Goal: Task Accomplishment & Management: Use online tool/utility

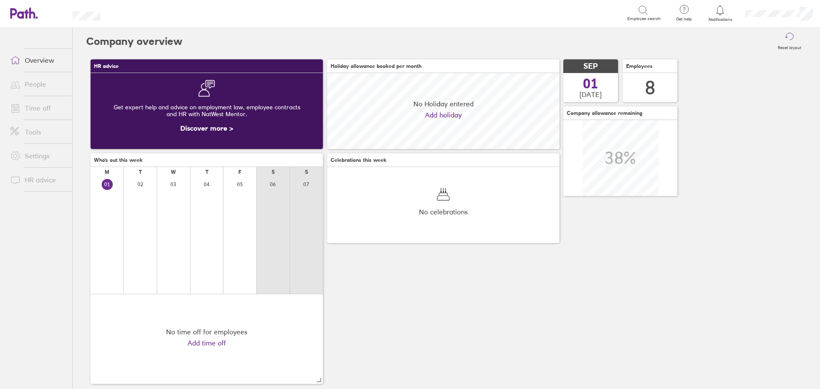
scroll to position [76, 232]
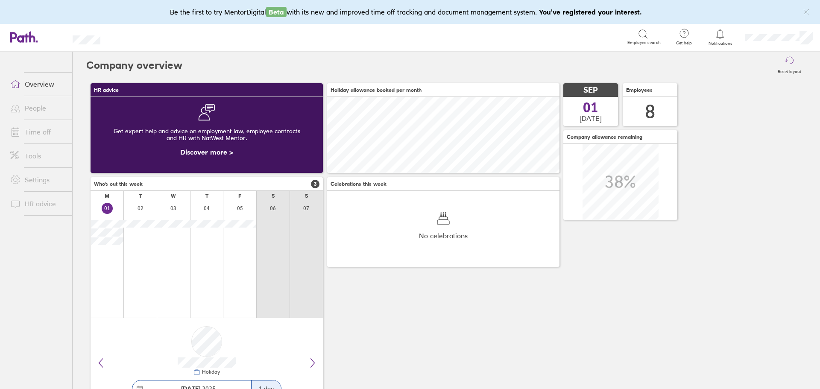
click at [47, 134] on link "Time off" at bounding box center [37, 131] width 69 height 17
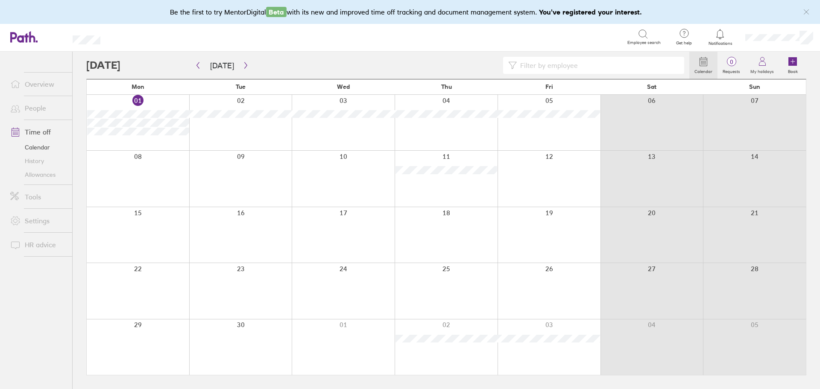
click at [173, 144] on div at bounding box center [138, 123] width 103 height 56
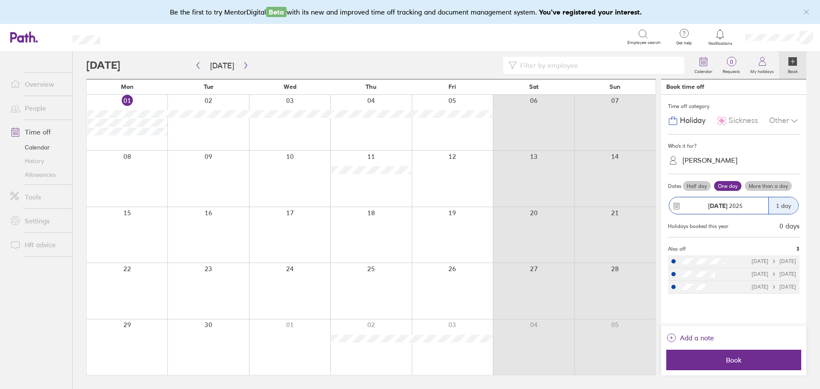
click at [720, 157] on div "Alison Shadrack" at bounding box center [710, 160] width 55 height 8
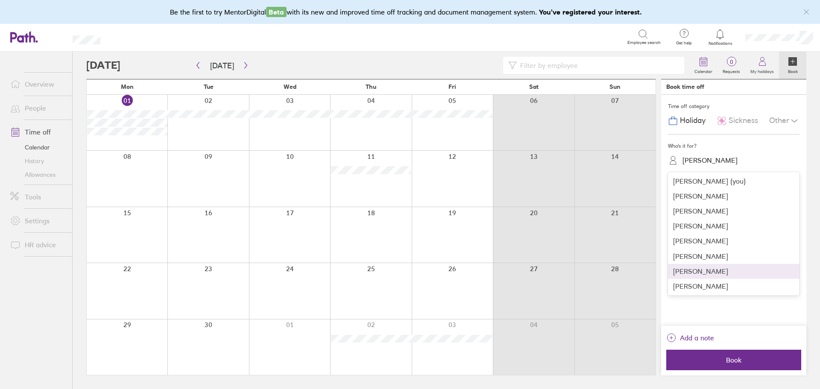
click at [689, 276] on div "Leila Dastyar" at bounding box center [734, 271] width 132 height 15
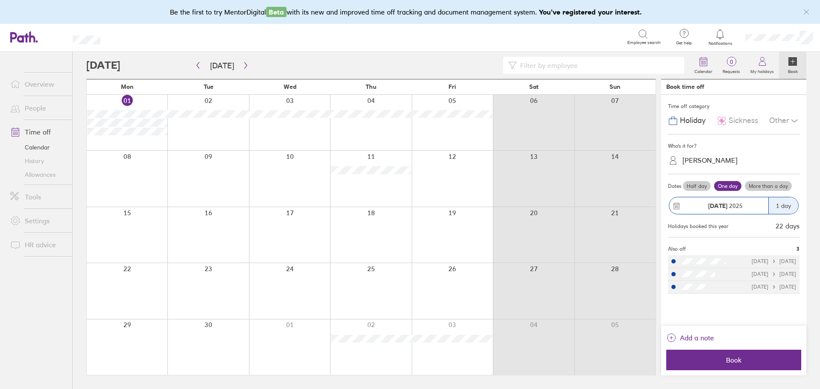
click at [746, 120] on span "Sickness" at bounding box center [743, 120] width 29 height 9
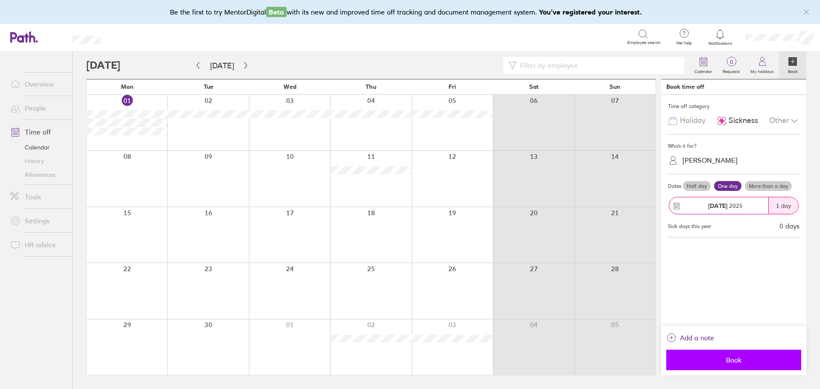
click at [726, 360] on span "Book" at bounding box center [733, 360] width 123 height 8
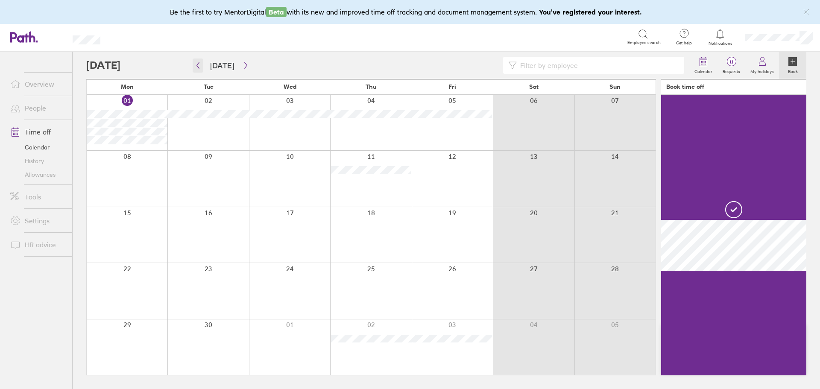
click at [197, 67] on icon "button" at bounding box center [198, 65] width 6 height 7
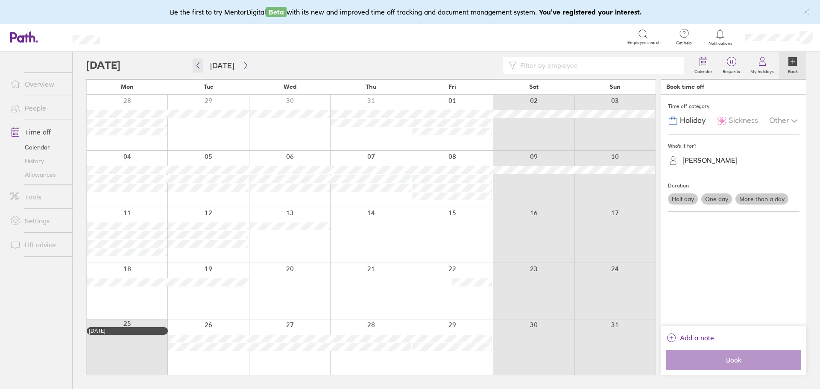
click at [198, 68] on icon "button" at bounding box center [198, 65] width 6 height 7
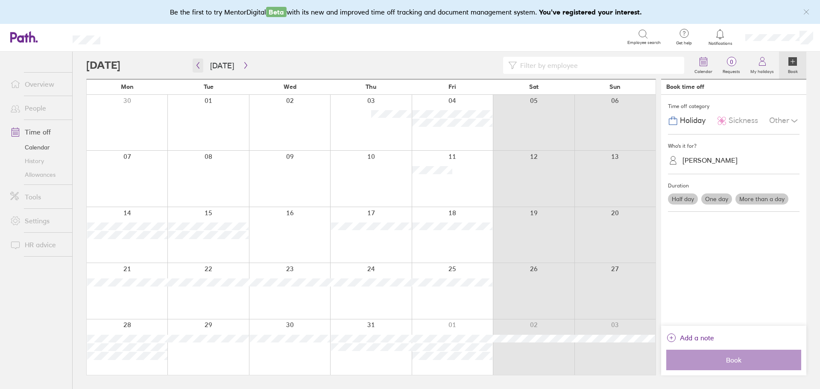
click at [198, 68] on icon "button" at bounding box center [198, 65] width 6 height 7
